Goal: Information Seeking & Learning: Check status

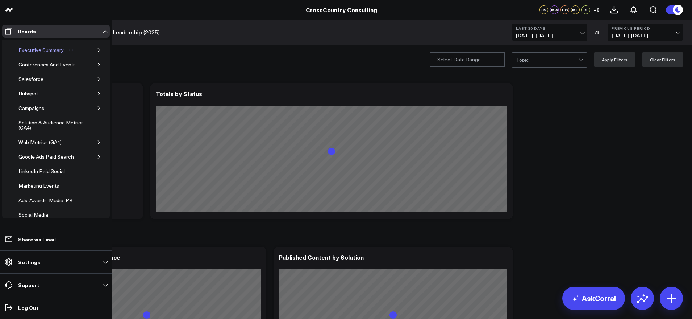
click at [46, 47] on div "Executive Summary" at bounding box center [41, 50] width 49 height 9
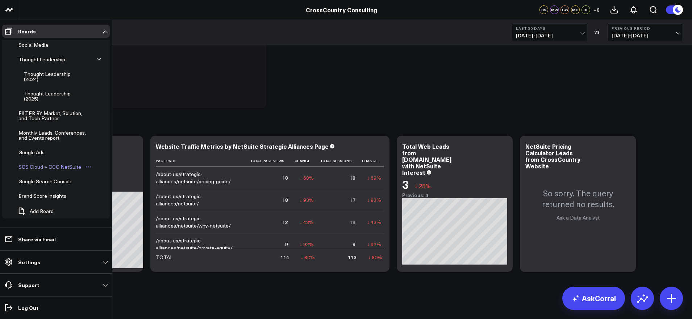
scroll to position [193, 0]
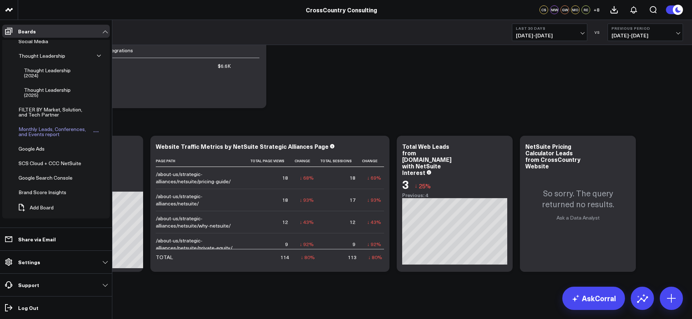
click at [49, 132] on div "Monthly Leads, Conferences, and Events report" at bounding box center [55, 132] width 76 height 14
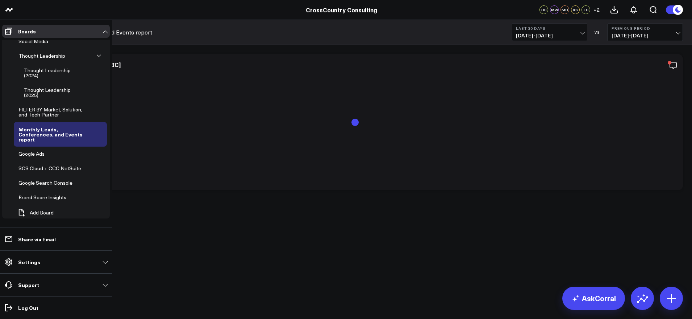
scroll to position [147, 0]
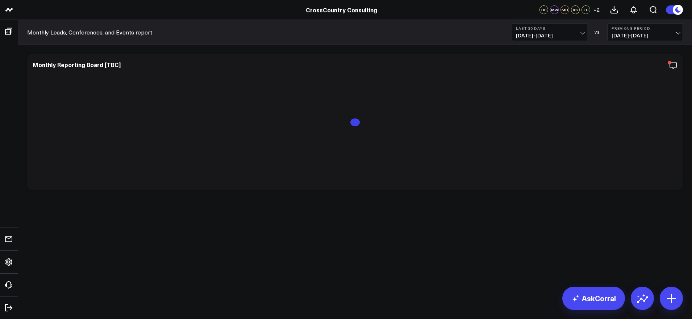
click at [575, 36] on span "[DATE] - [DATE]" at bounding box center [549, 36] width 67 height 6
click at [525, 217] on link "YTD" at bounding box center [549, 218] width 75 height 14
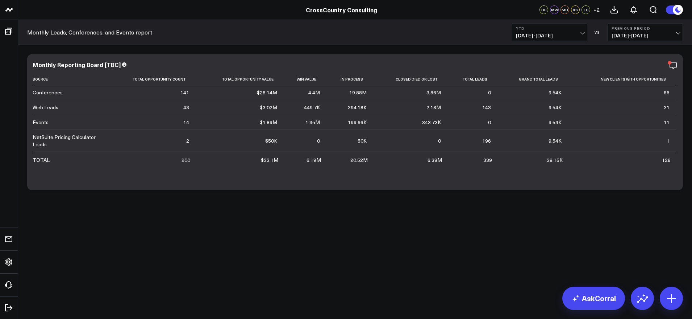
click at [384, 278] on body "CrossCountry Consulting CrossCountry Consulting DH MW MO [GEOGRAPHIC_DATA] LC +…" at bounding box center [346, 159] width 692 height 319
click at [648, 62] on icon "button" at bounding box center [648, 65] width 9 height 9
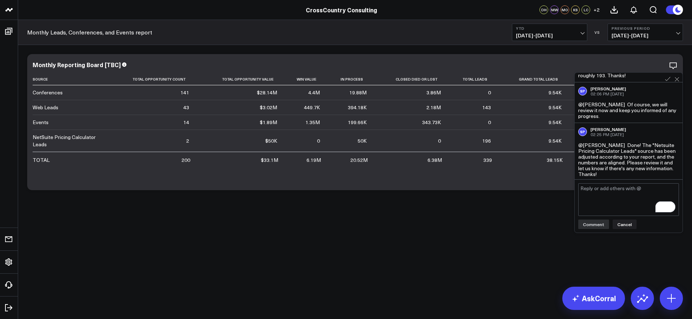
scroll to position [235, 0]
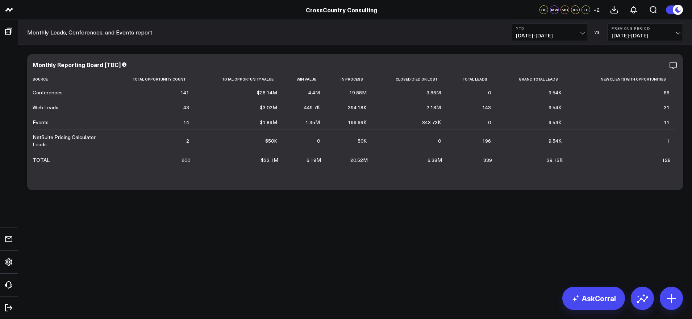
click at [508, 248] on body "CrossCountry Consulting CrossCountry Consulting DH MW MO [GEOGRAPHIC_DATA] LC +…" at bounding box center [346, 159] width 692 height 319
